Goal: Task Accomplishment & Management: Manage account settings

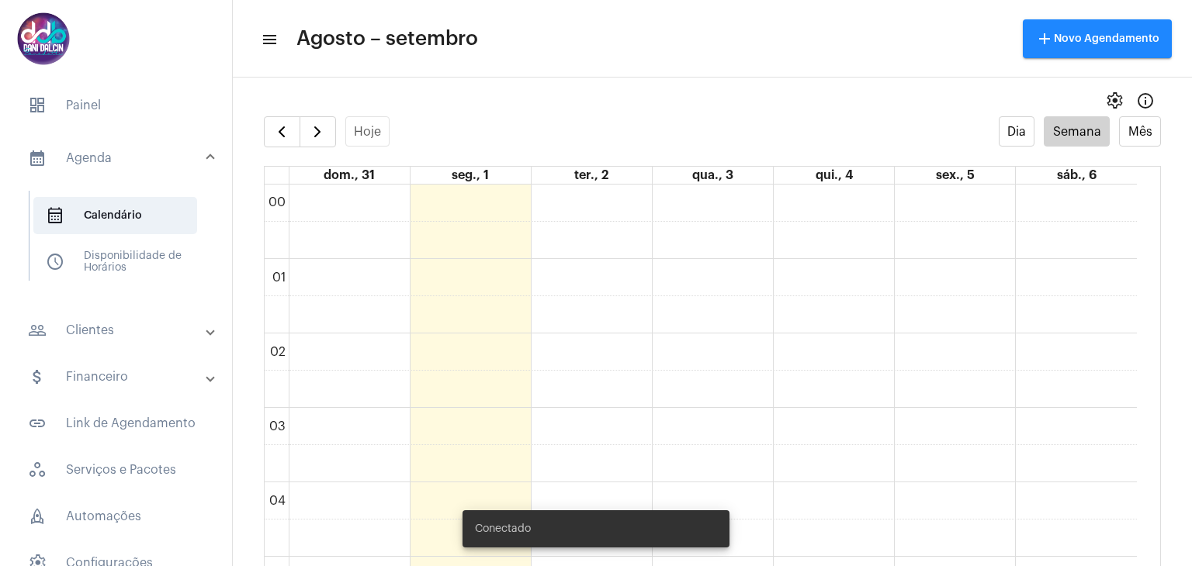
scroll to position [598, 0]
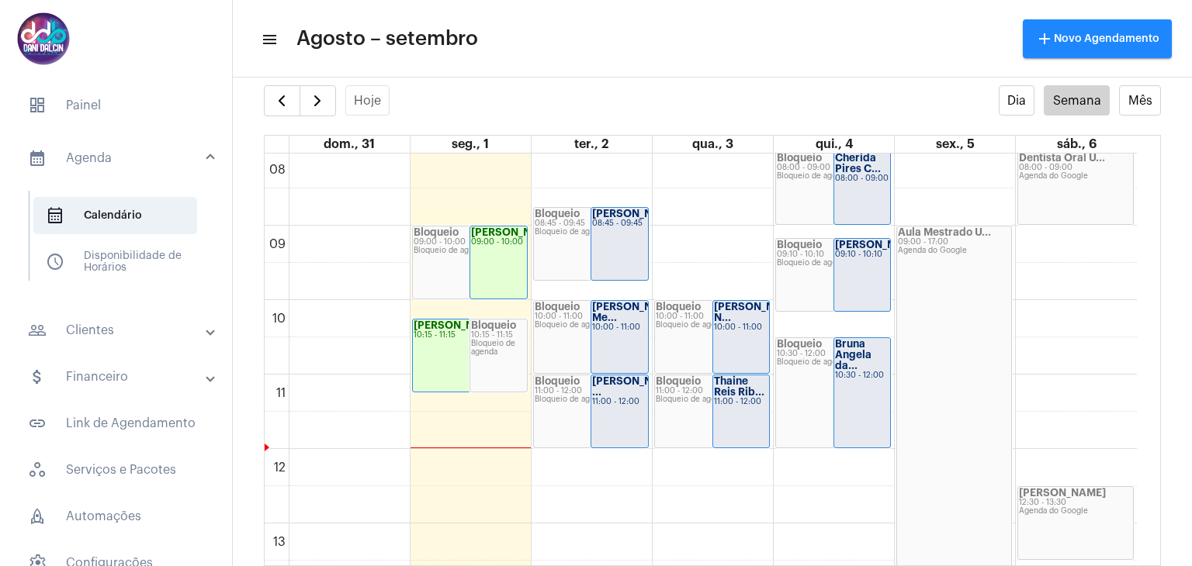
click at [93, 324] on mat-panel-title "people_outline Clientes" at bounding box center [117, 330] width 179 height 19
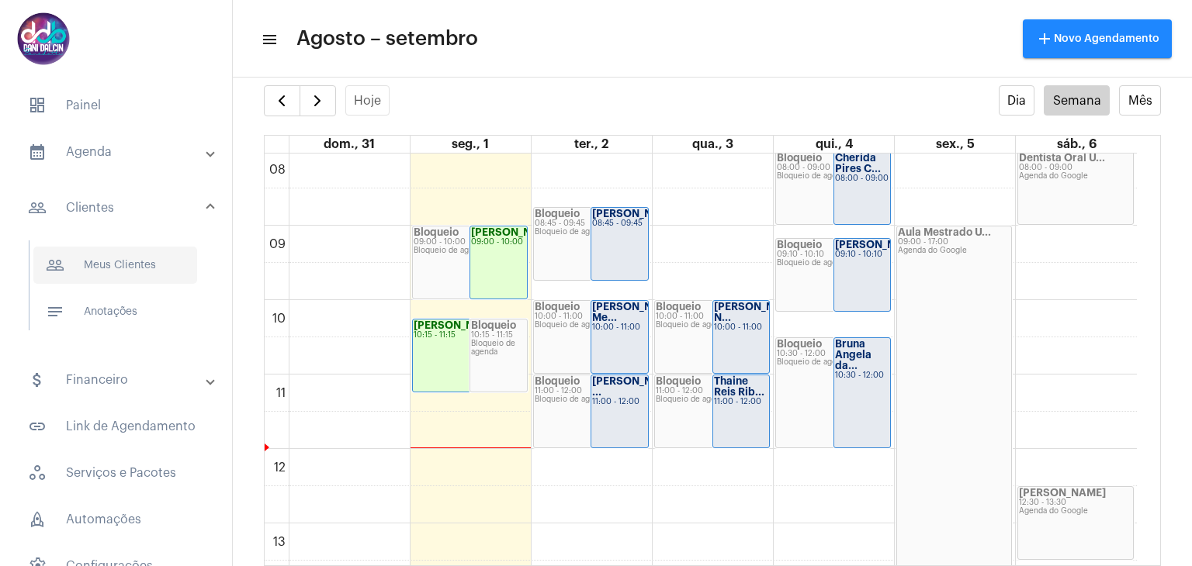
click at [130, 263] on span "people_outline Meus Clientes" at bounding box center [115, 265] width 164 height 37
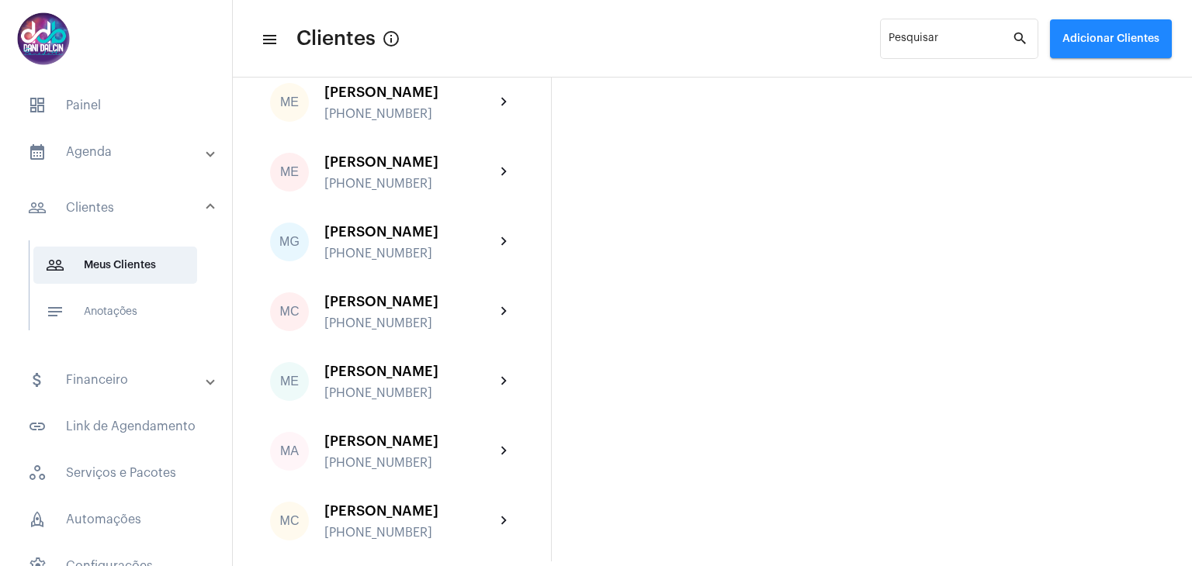
scroll to position [2793, 0]
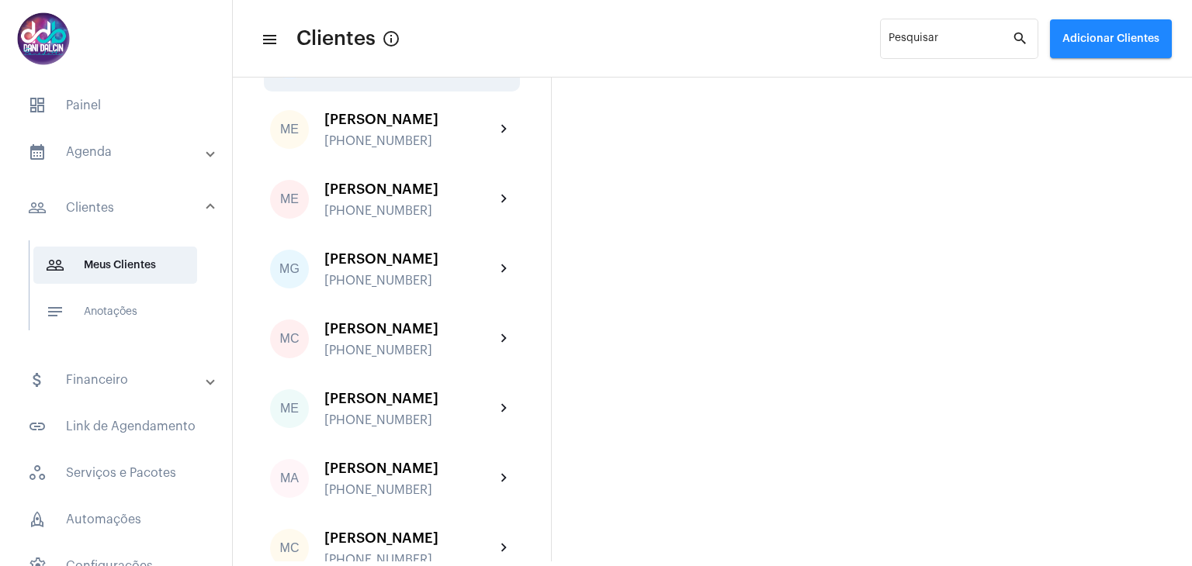
click at [386, 57] on div "[PERSON_NAME]" at bounding box center [409, 50] width 171 height 16
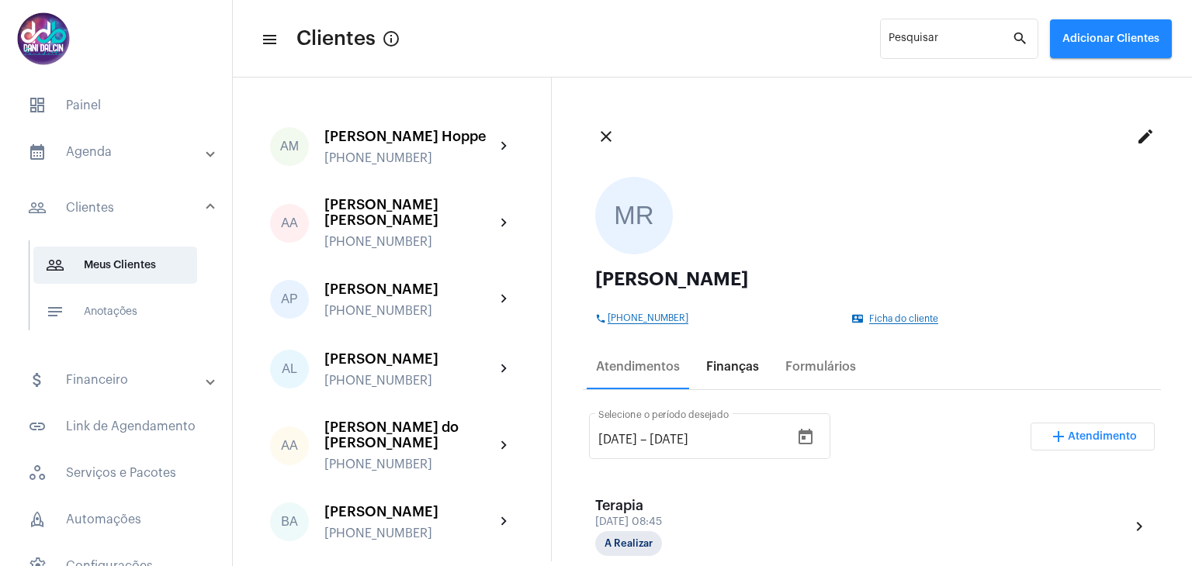
click at [750, 366] on div "Finanças" at bounding box center [732, 367] width 53 height 14
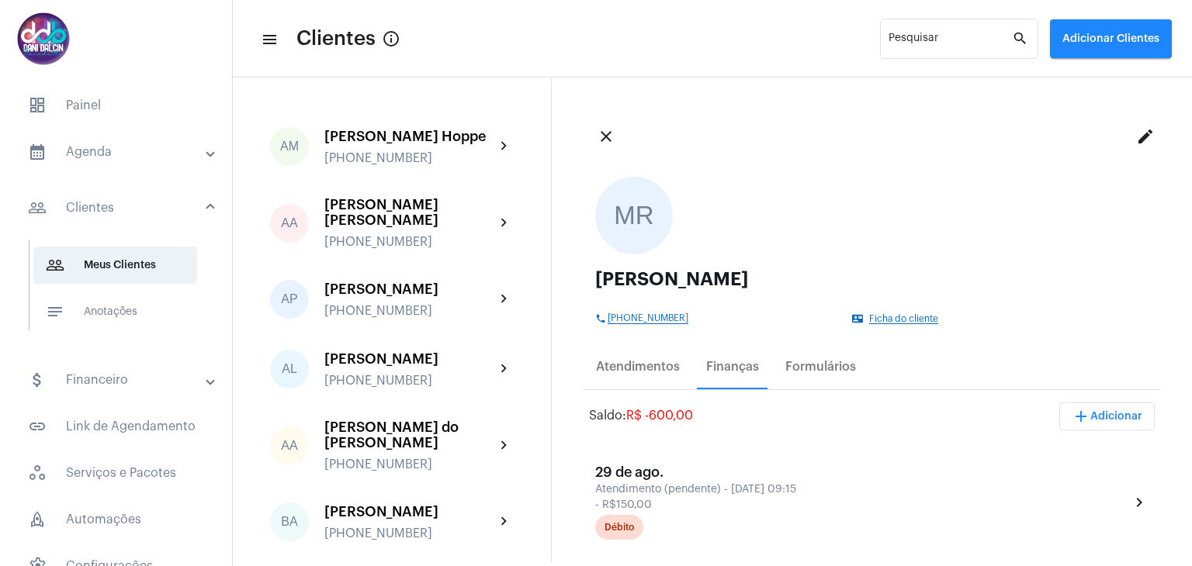
click at [1123, 415] on span "add Adicionar" at bounding box center [1106, 416] width 71 height 11
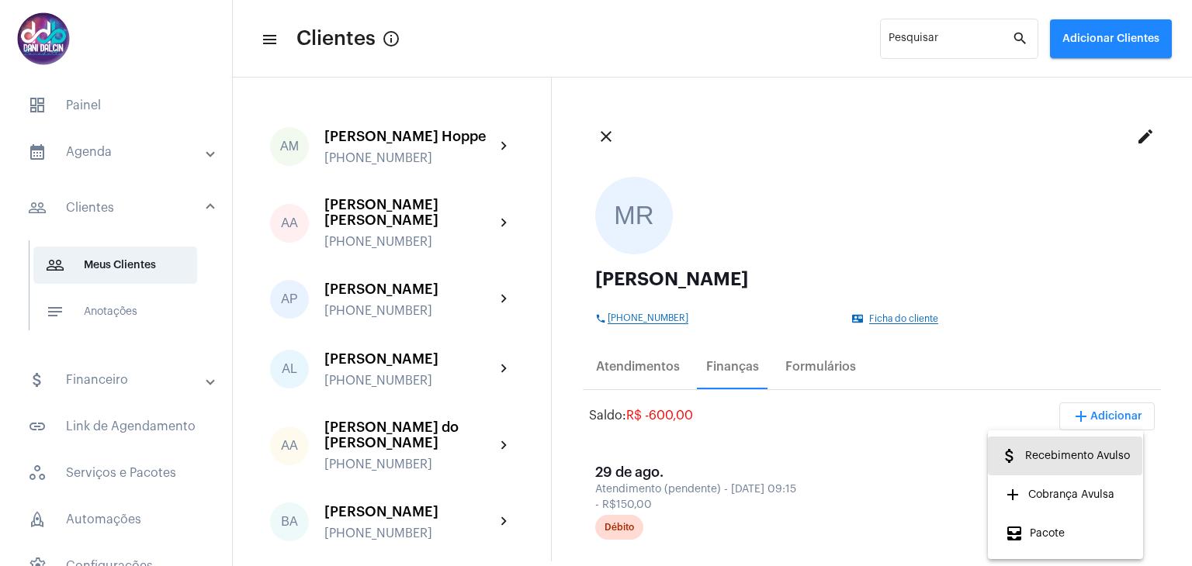
click at [1086, 462] on span "attach_money Recebimento Avulso" at bounding box center [1065, 456] width 130 height 28
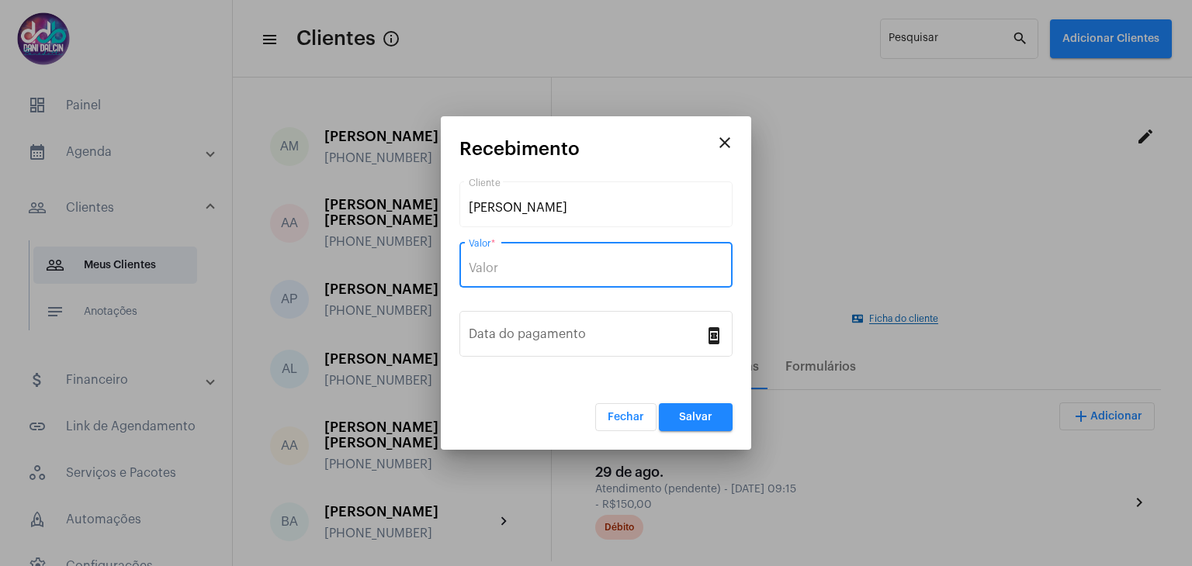
click at [568, 264] on input "Valor *" at bounding box center [596, 268] width 254 height 14
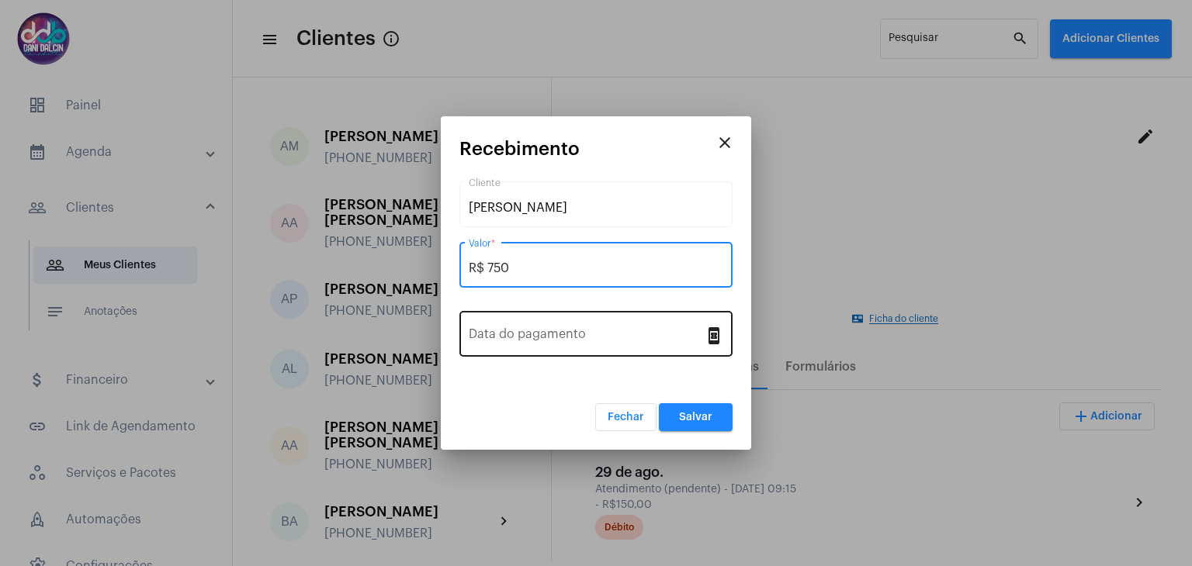
type input "R$ 750"
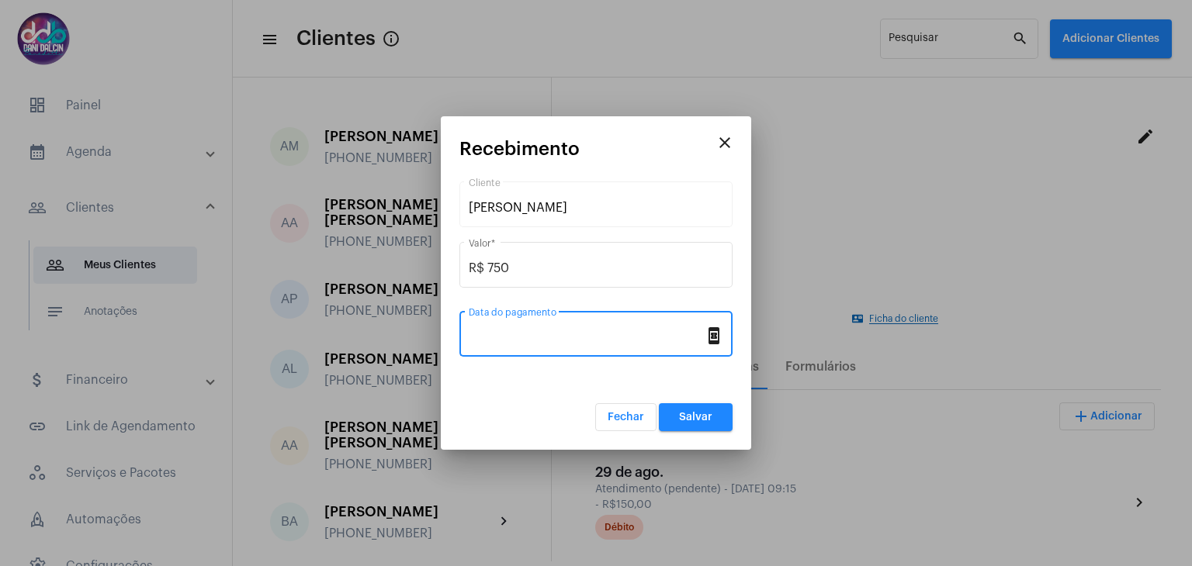
click at [569, 335] on input "Data do pagamento" at bounding box center [587, 338] width 236 height 14
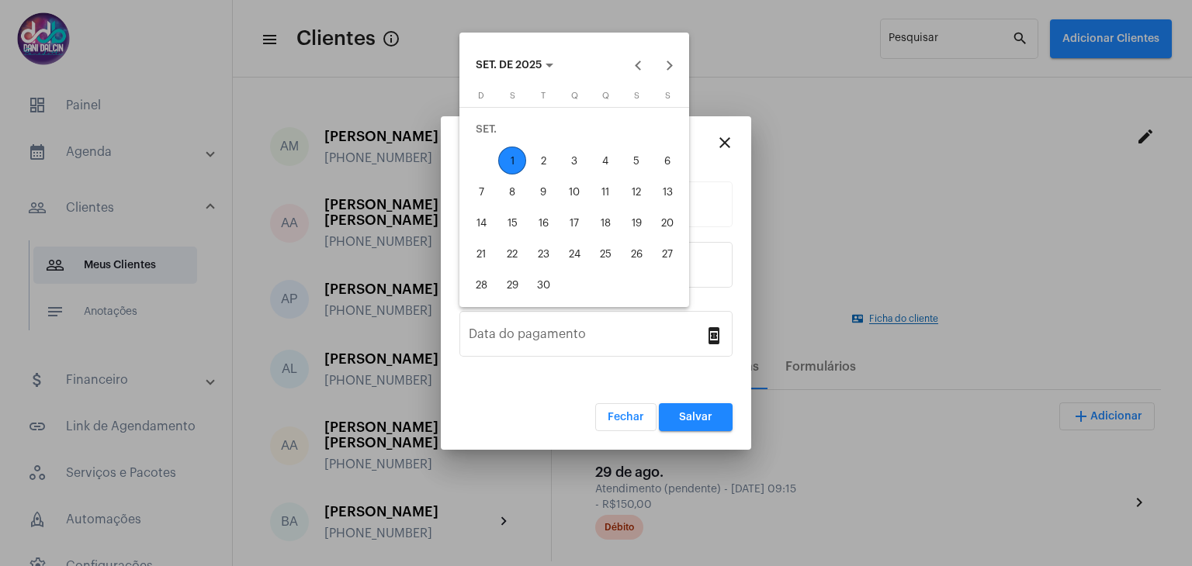
click at [507, 156] on div "1" at bounding box center [512, 161] width 28 height 28
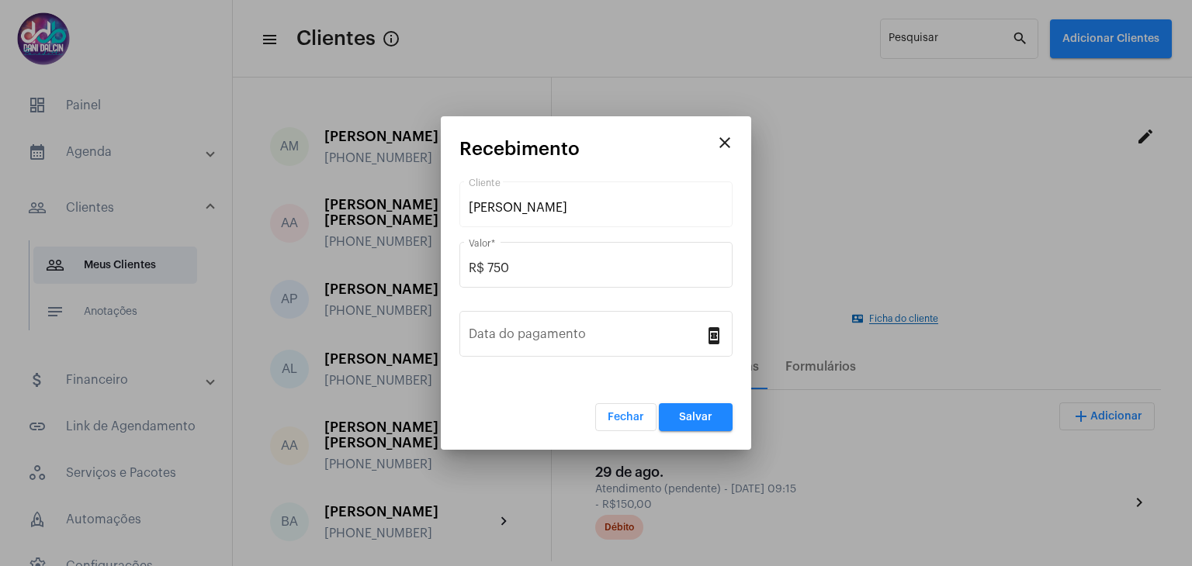
type input "[DATE]"
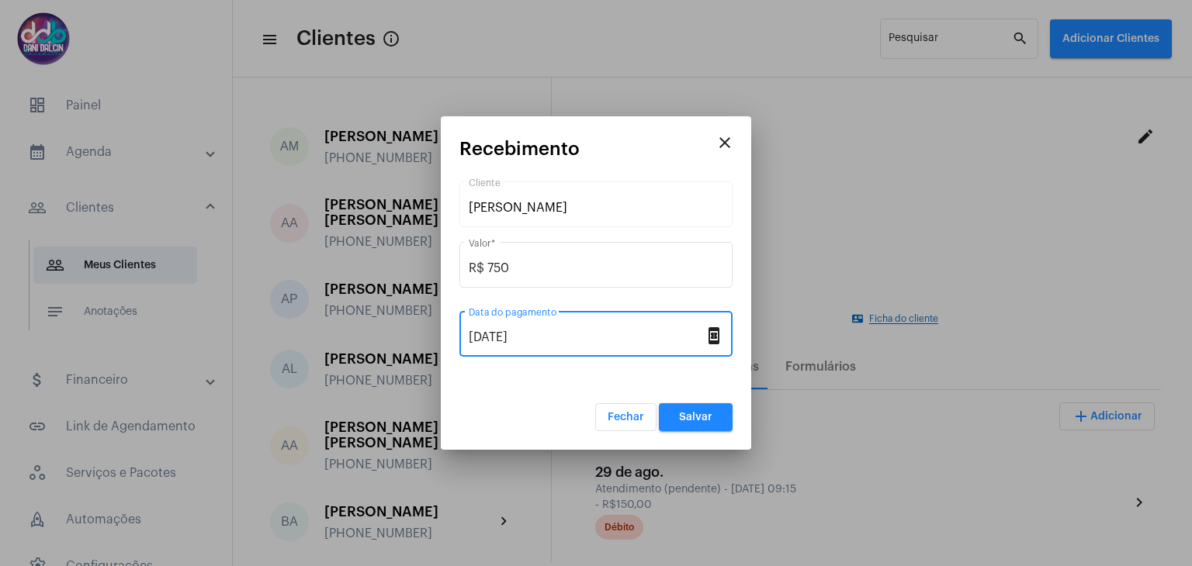
click at [687, 417] on span "Salvar" at bounding box center [695, 417] width 33 height 11
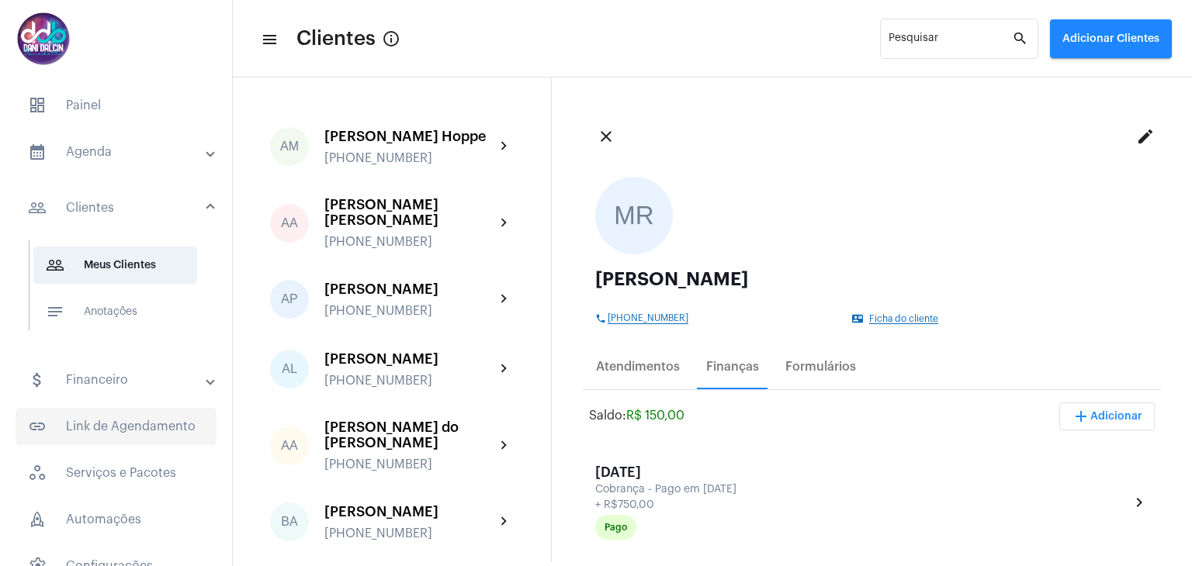
click at [152, 421] on span "link_outlined Link de Agendamento" at bounding box center [116, 426] width 201 height 37
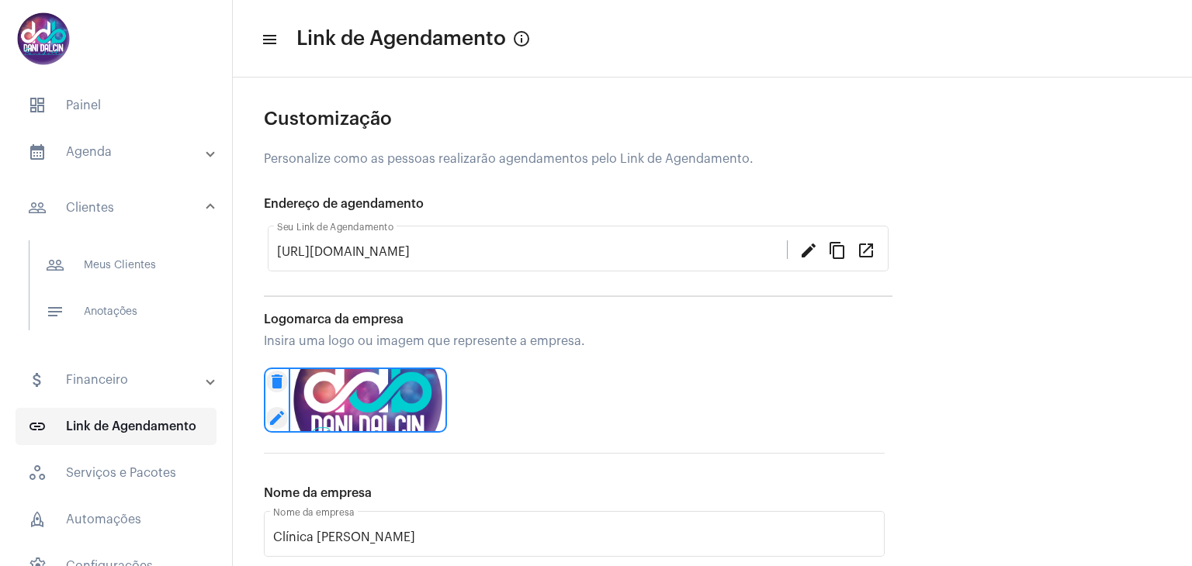
scroll to position [78, 0]
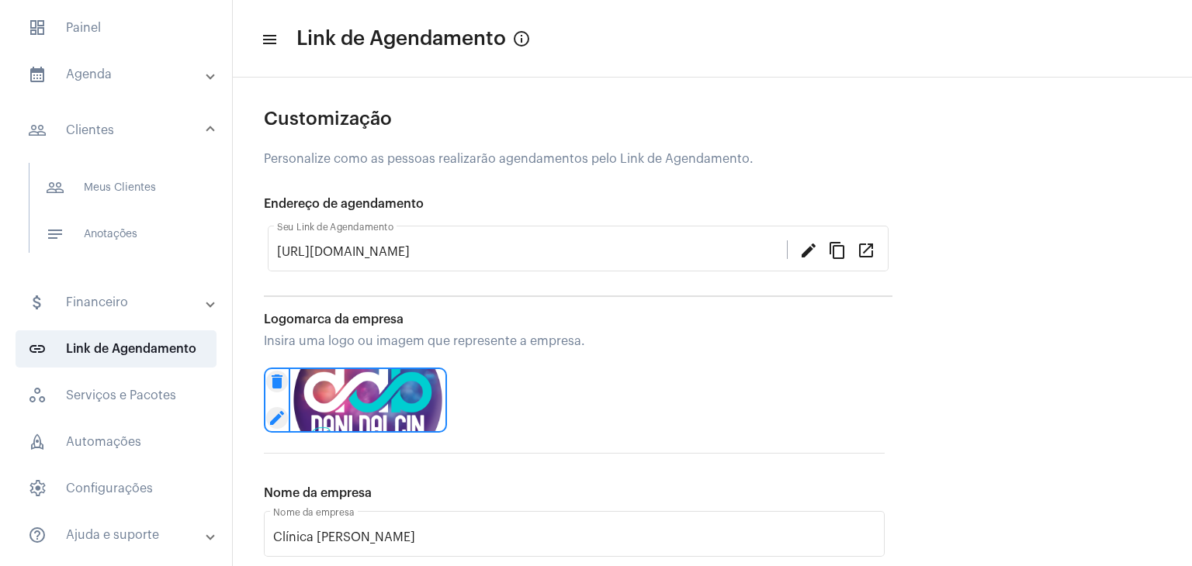
click at [133, 297] on mat-panel-title "attach_money Financeiro" at bounding box center [117, 302] width 179 height 19
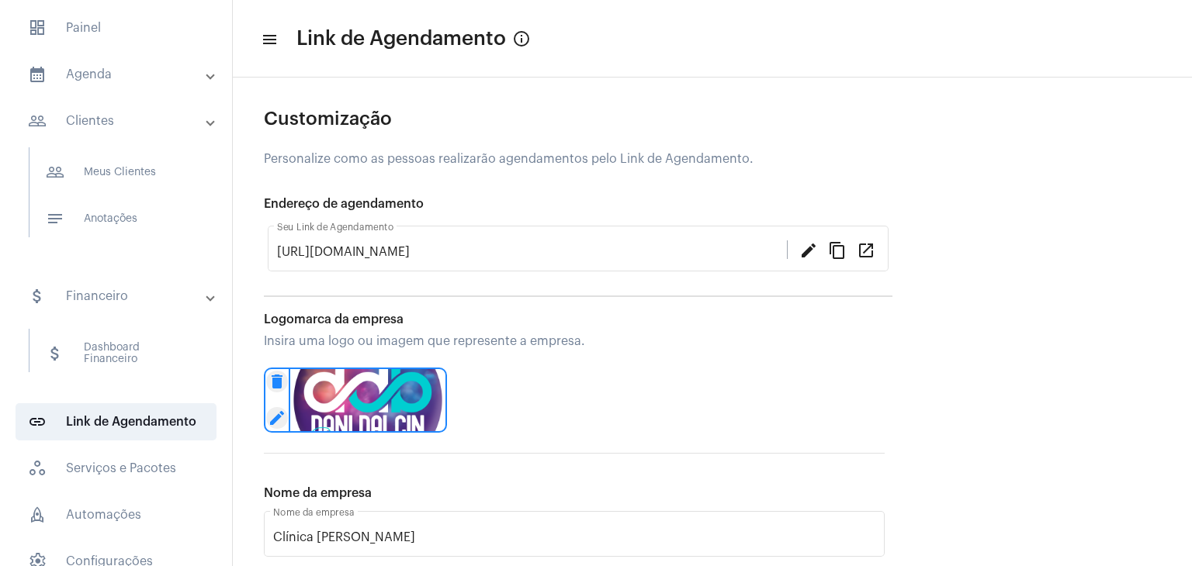
scroll to position [74, 0]
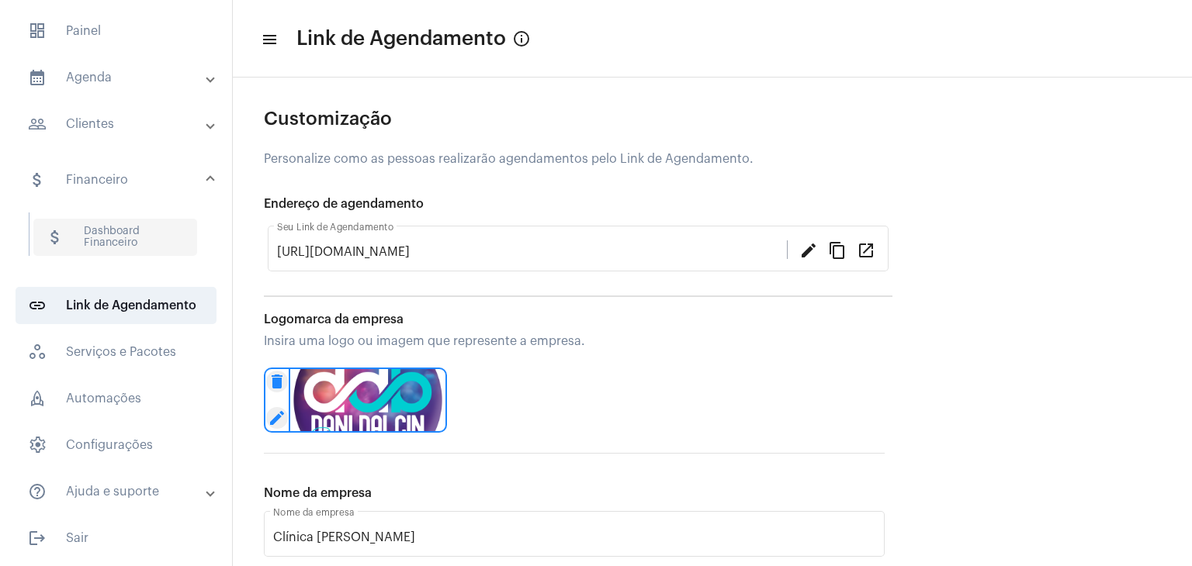
click at [133, 234] on span "attach_money Dashboard Financeiro" at bounding box center [115, 237] width 164 height 37
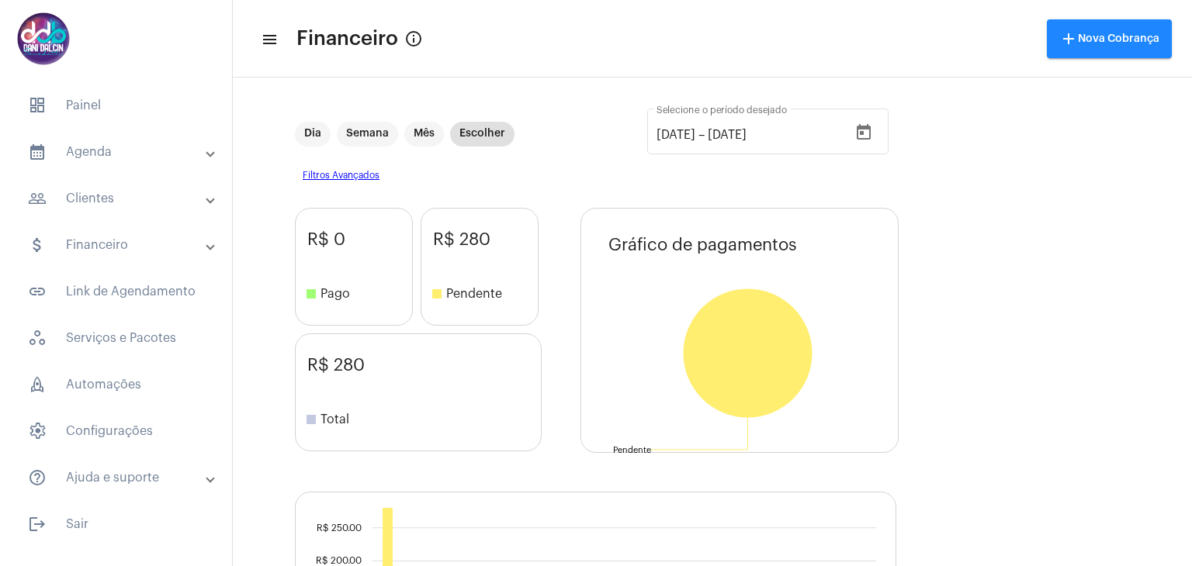
click at [151, 246] on mat-panel-title "attach_money Financeiro" at bounding box center [117, 245] width 179 height 19
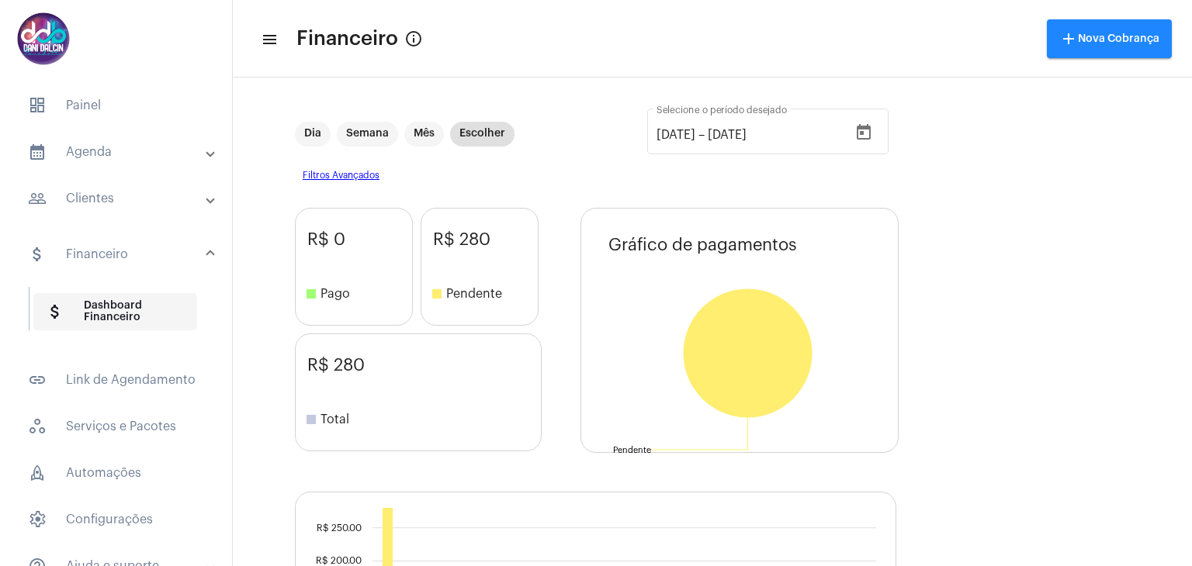
click at [126, 310] on span "attach_money Dashboard Financeiro" at bounding box center [115, 311] width 164 height 37
click at [119, 203] on mat-panel-title "people_outline Clientes" at bounding box center [117, 198] width 179 height 19
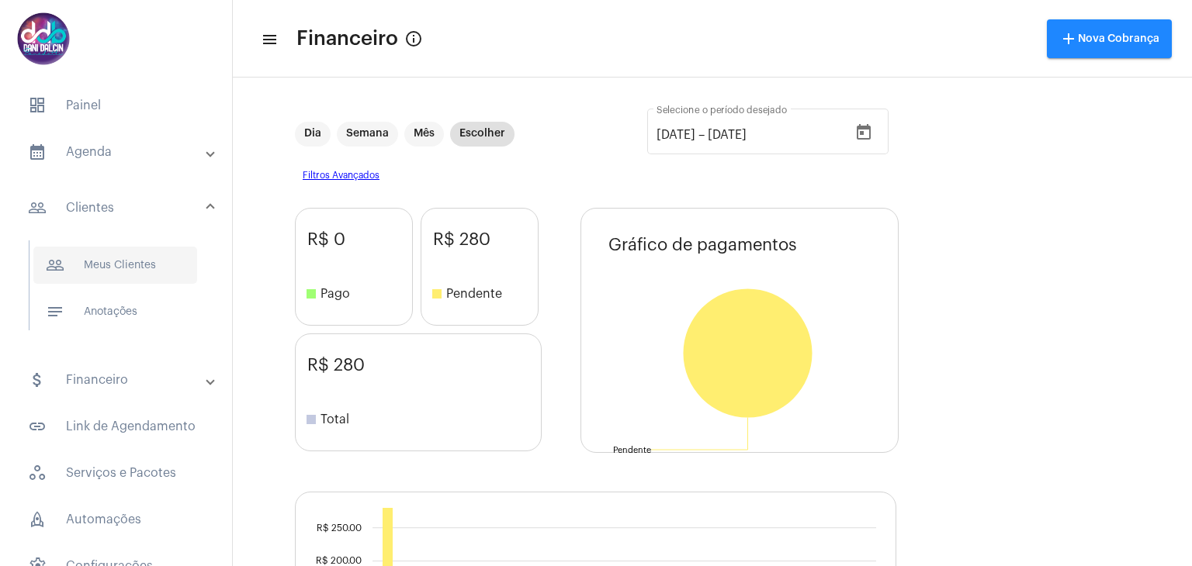
click at [115, 277] on span "people_outline Meus Clientes" at bounding box center [115, 265] width 164 height 37
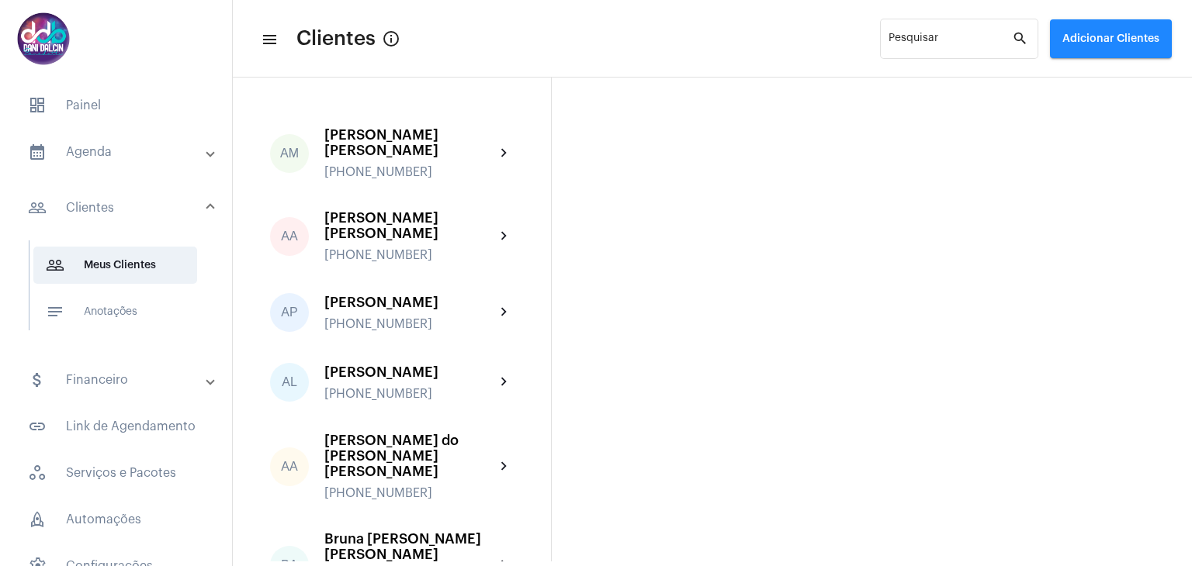
click at [113, 214] on mat-panel-title "people_outline Clientes" at bounding box center [117, 208] width 179 height 19
